Goal: Task Accomplishment & Management: Use online tool/utility

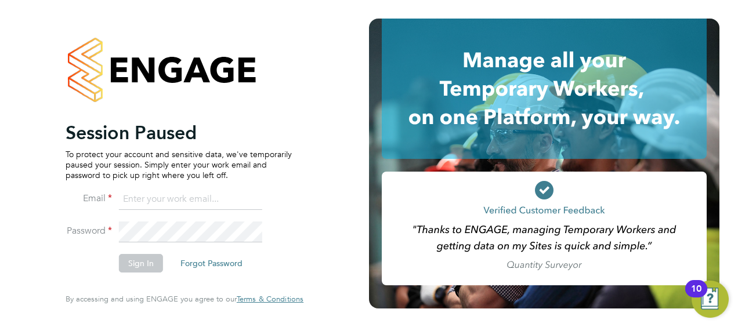
type input "[EMAIL_ADDRESS][DOMAIN_NAME]"
click at [143, 267] on button "Sign In" at bounding box center [141, 263] width 44 height 19
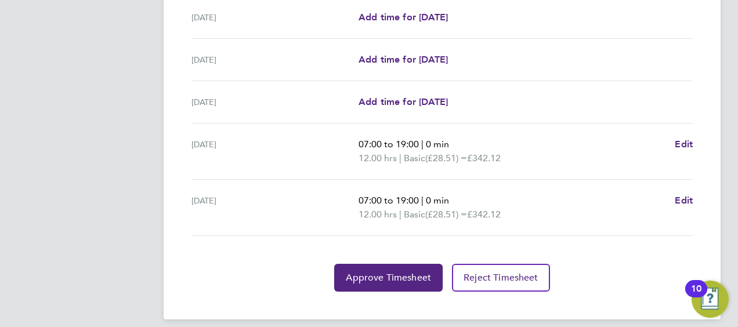
scroll to position [504, 0]
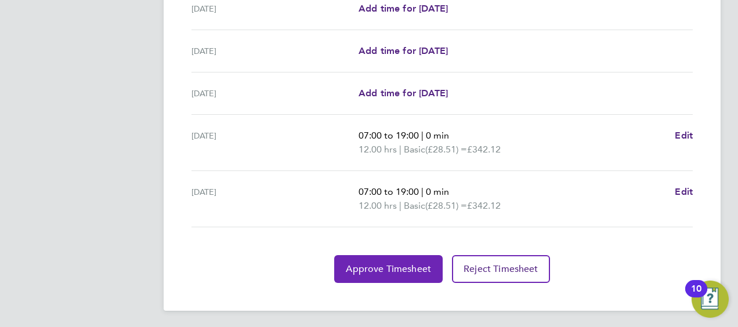
click at [381, 259] on button "Approve Timesheet" at bounding box center [388, 269] width 109 height 28
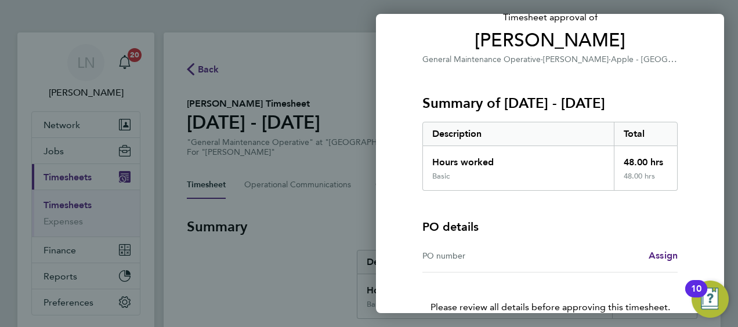
scroll to position [147, 0]
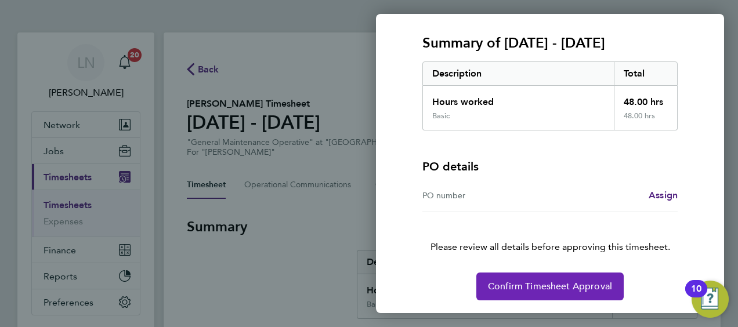
click at [589, 293] on button "Confirm Timesheet Approval" at bounding box center [550, 287] width 147 height 28
